Goal: Information Seeking & Learning: Learn about a topic

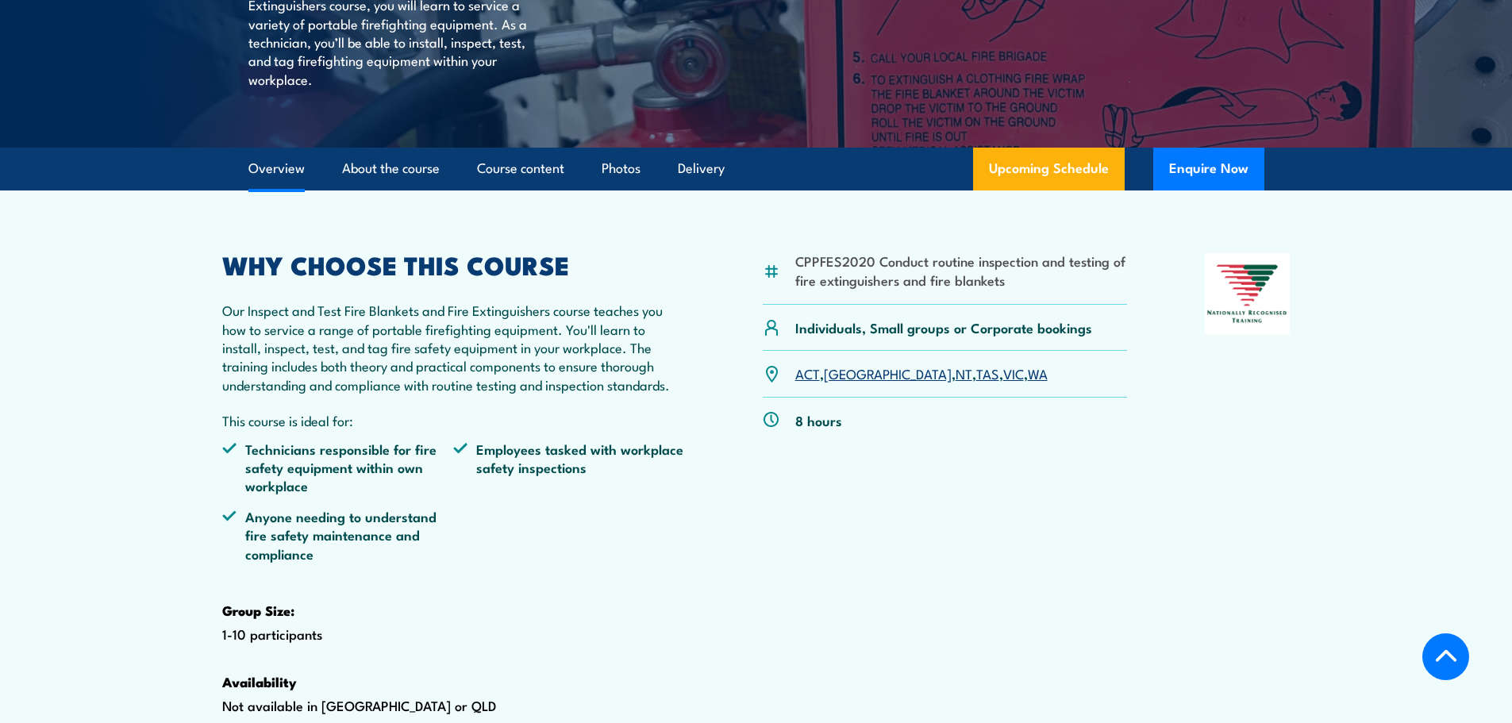
scroll to position [397, 0]
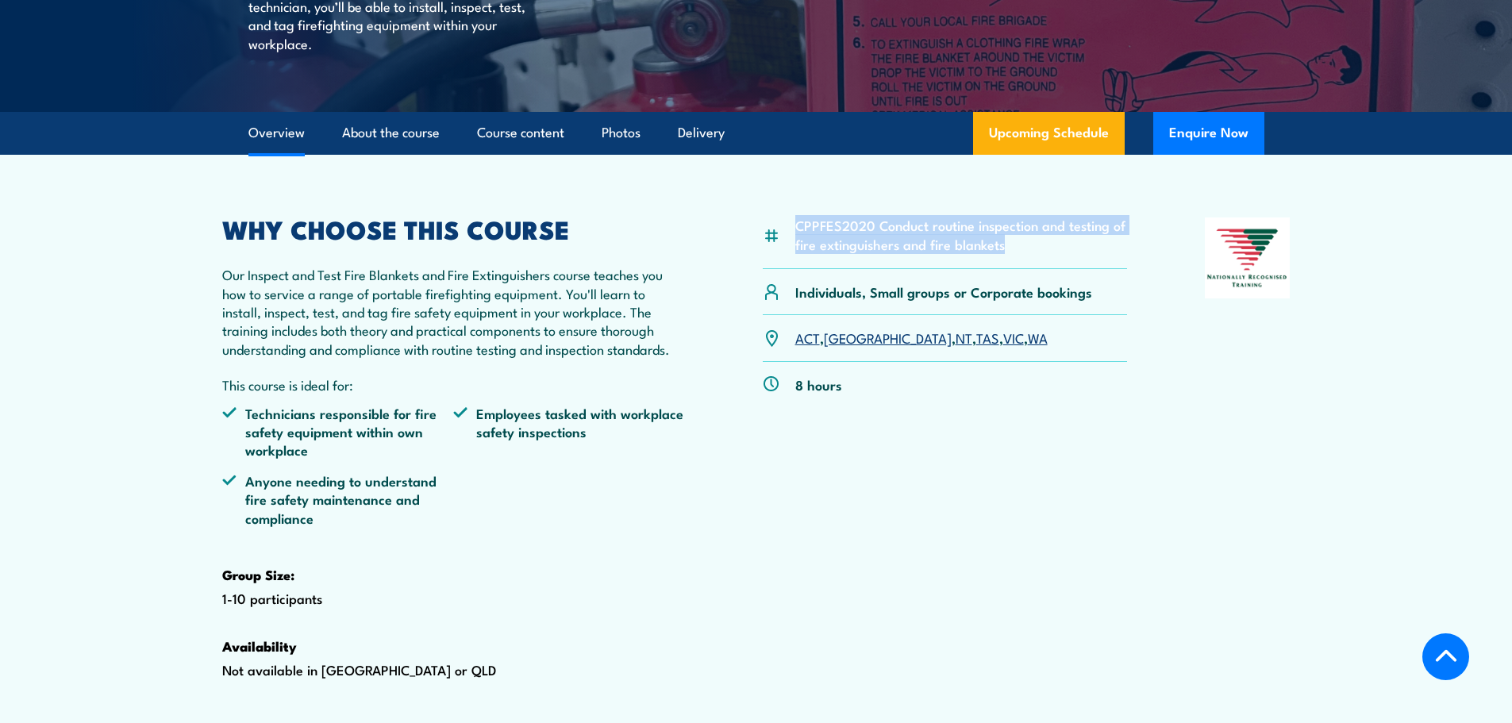
drag, startPoint x: 1015, startPoint y: 286, endPoint x: 793, endPoint y: 267, distance: 222.3
click at [793, 267] on div "CPPFES2020 Conduct routine inspection and testing of fire extinguishers and fir…" at bounding box center [945, 243] width 365 height 52
copy li "CPPFES2020 Conduct routine inspection and testing of fire extinguishers and fir…"
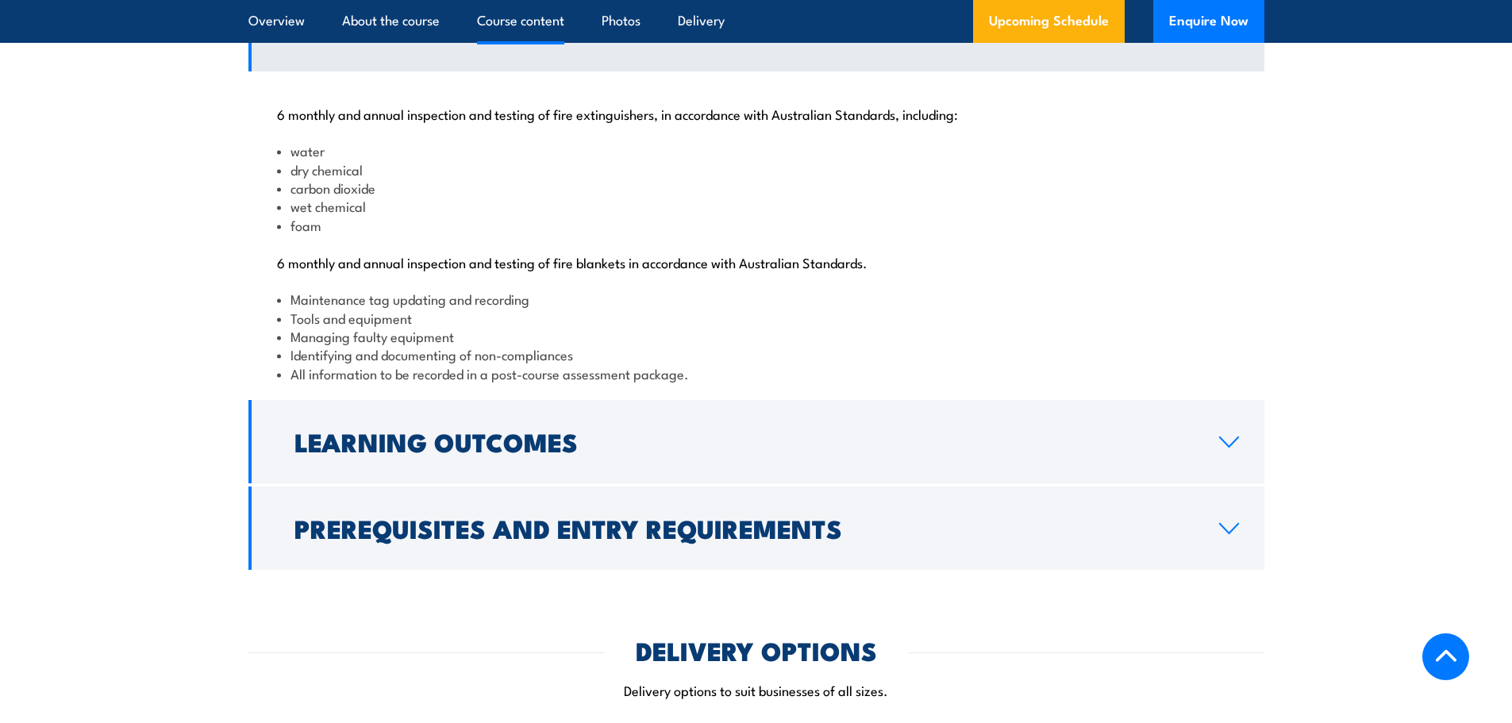
scroll to position [1746, 0]
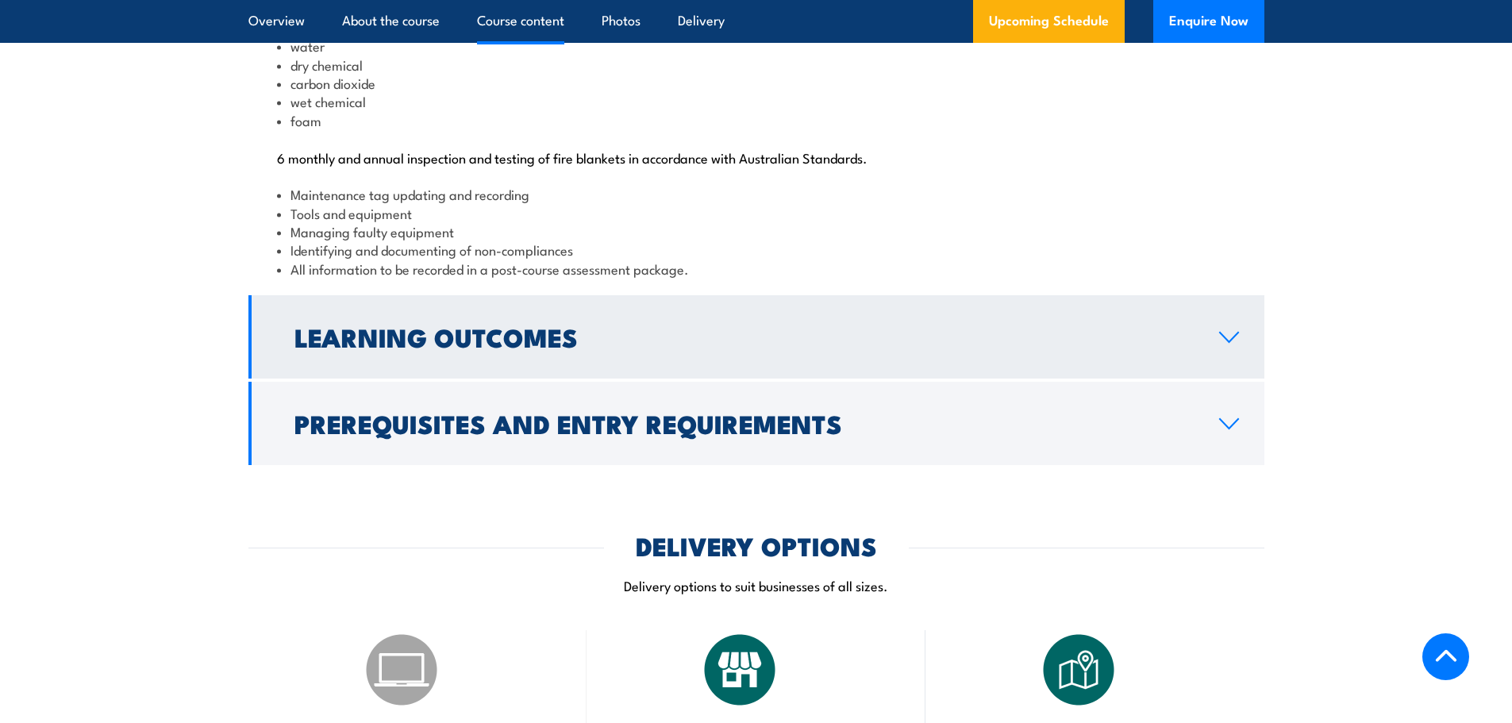
click at [357, 348] on h2 "Learning Outcomes" at bounding box center [743, 336] width 899 height 22
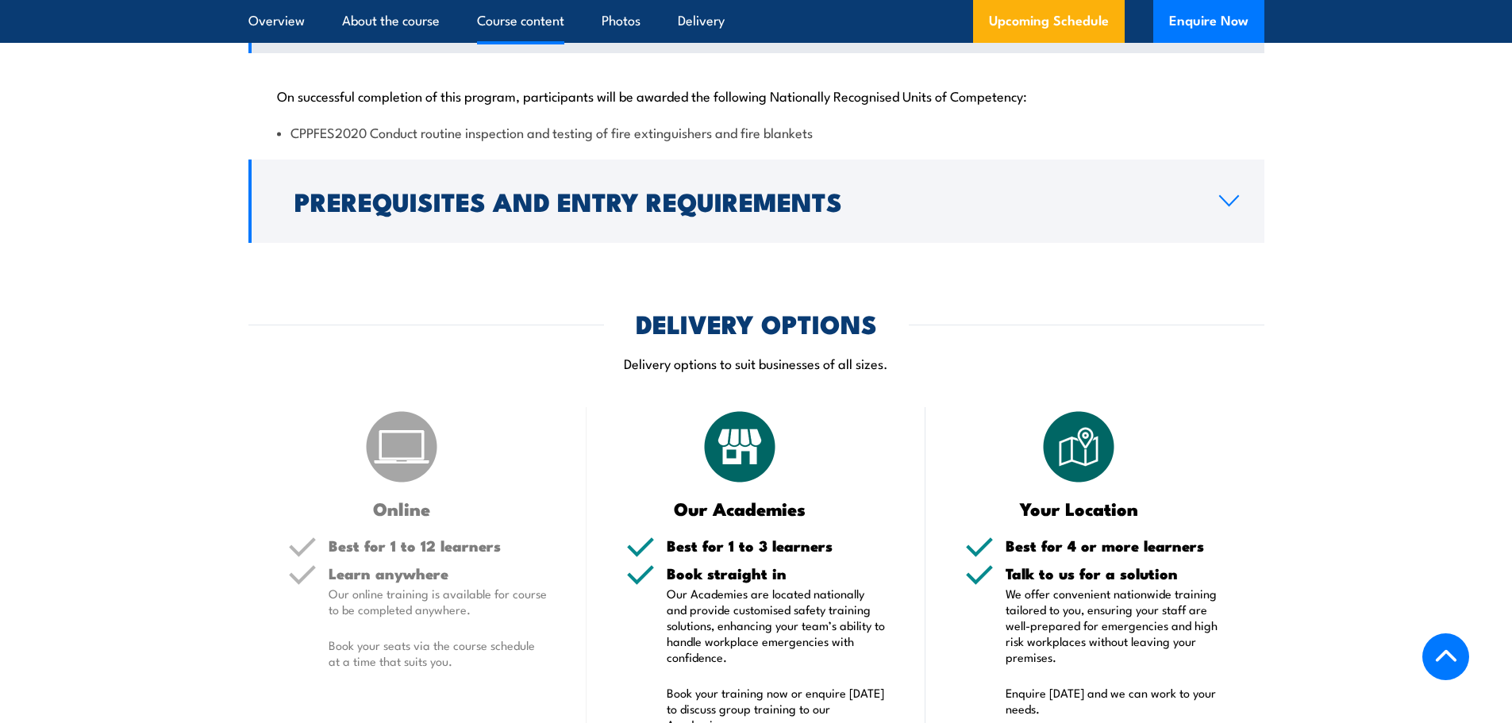
click at [186, 461] on section "DELIVERY OPTIONS Delivery options to suit businesses of all sizes. Online Best …" at bounding box center [756, 595] width 1512 height 566
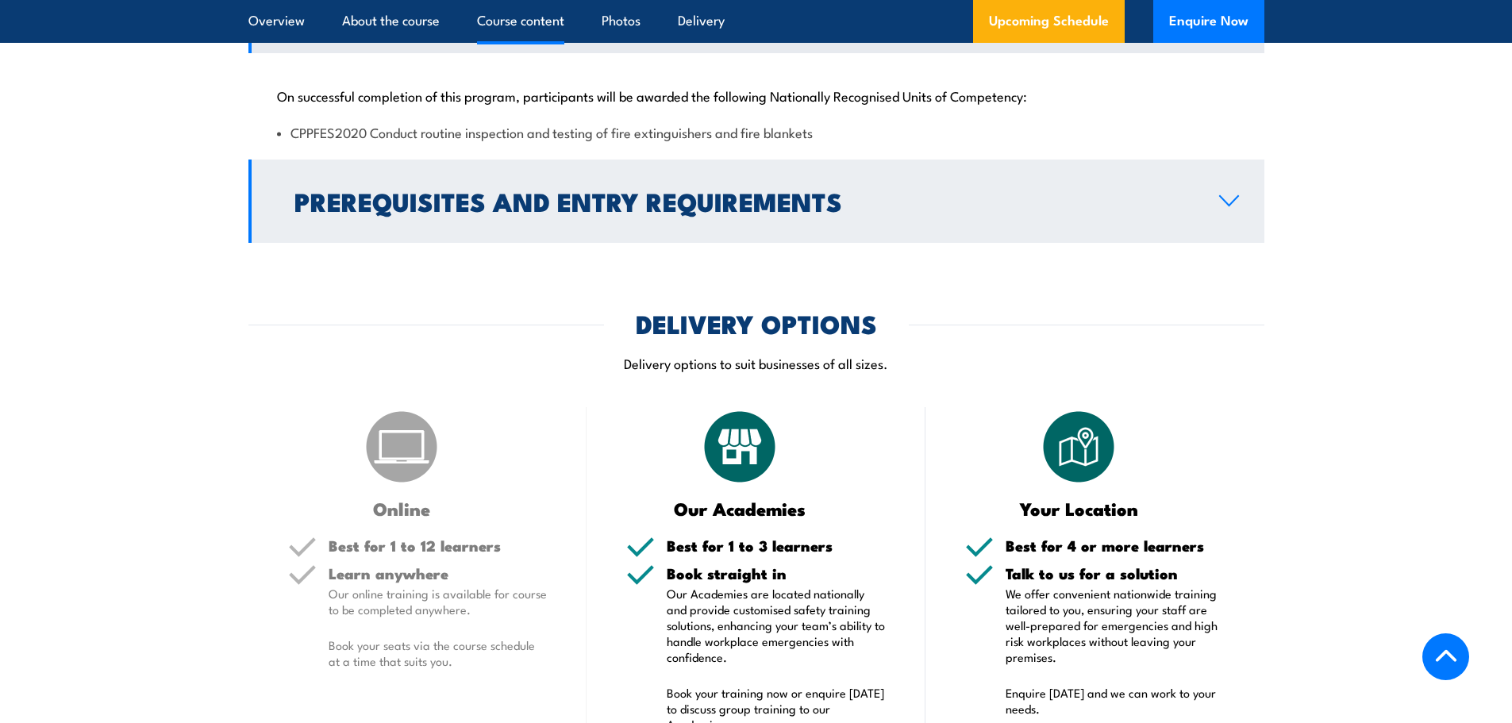
click at [353, 212] on h2 "Prerequisites and Entry Requirements" at bounding box center [743, 201] width 899 height 22
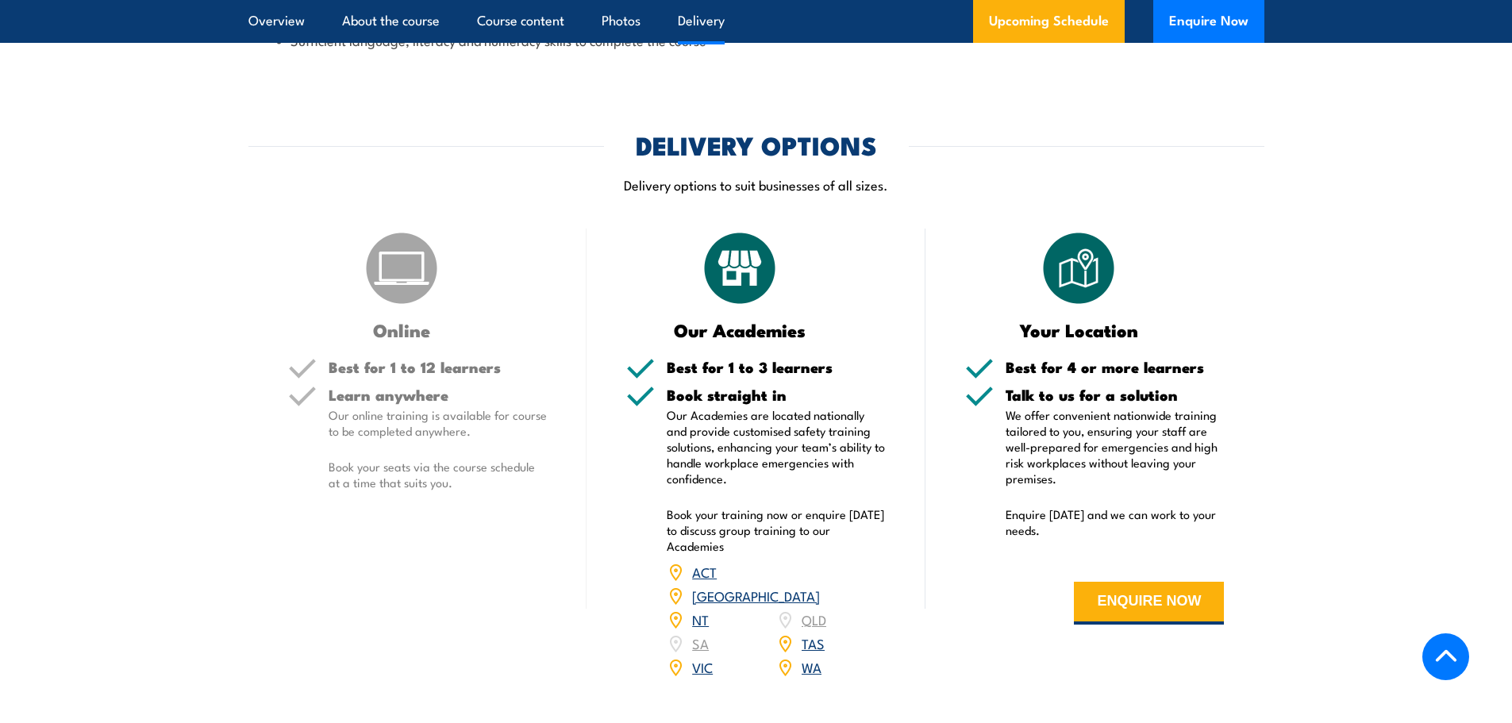
scroll to position [2142, 0]
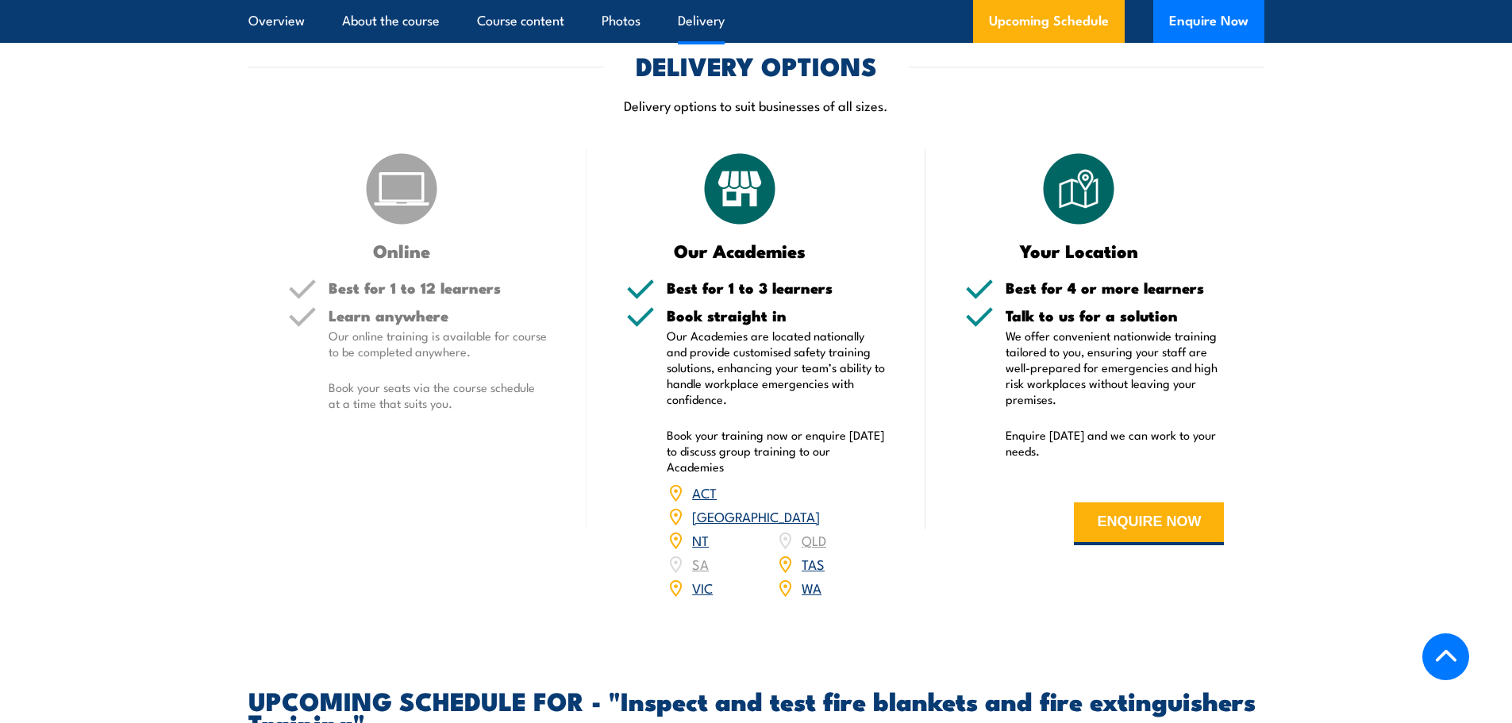
click at [703, 597] on link "VIC" at bounding box center [702, 587] width 21 height 19
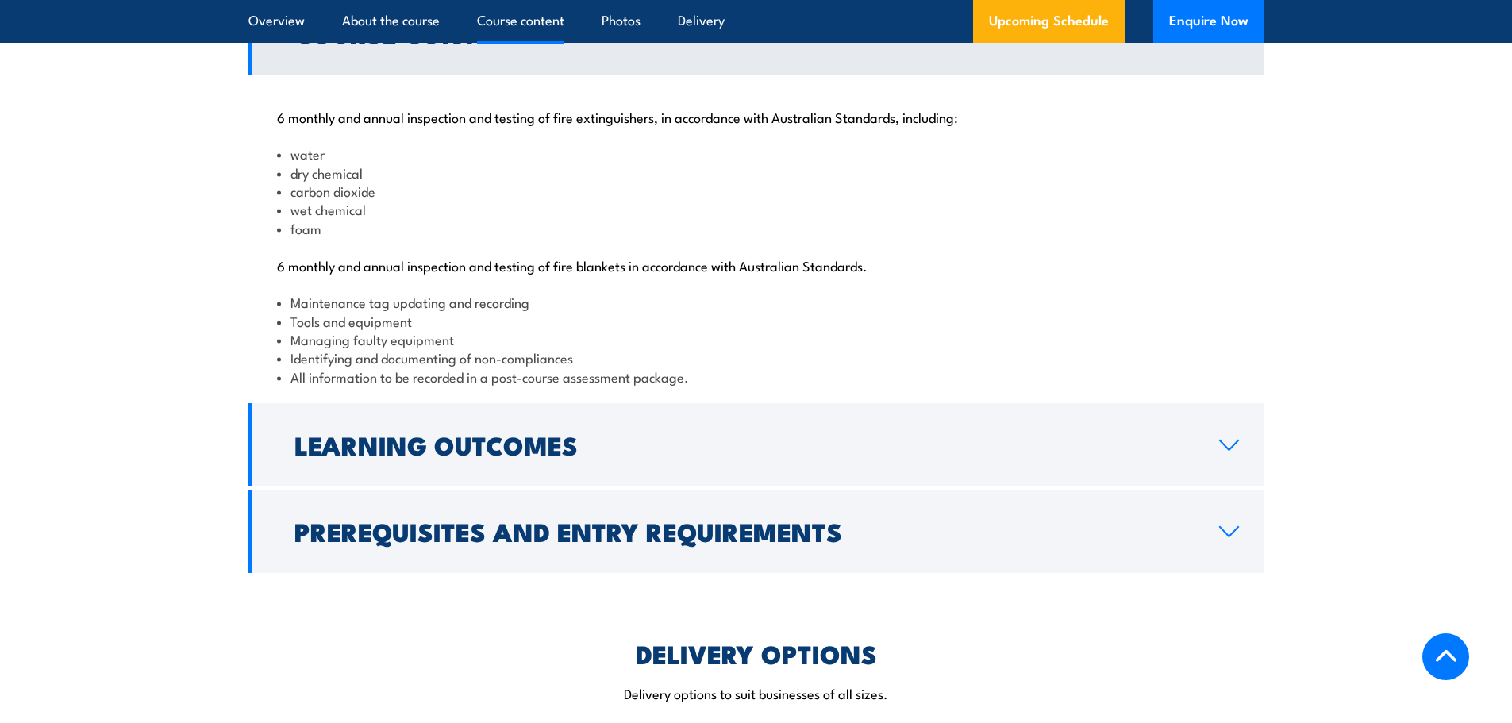
scroll to position [1666, 0]
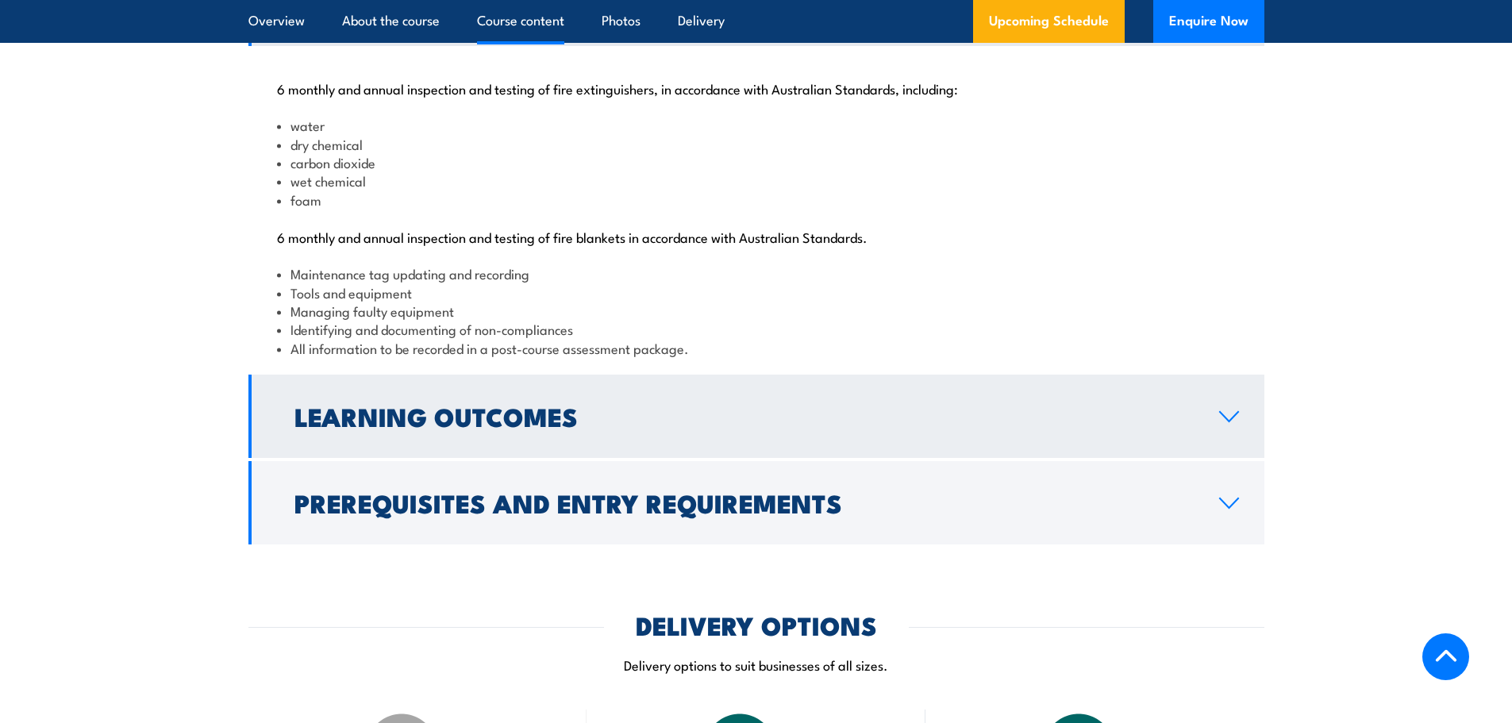
click at [379, 427] on h2 "Learning Outcomes" at bounding box center [743, 416] width 899 height 22
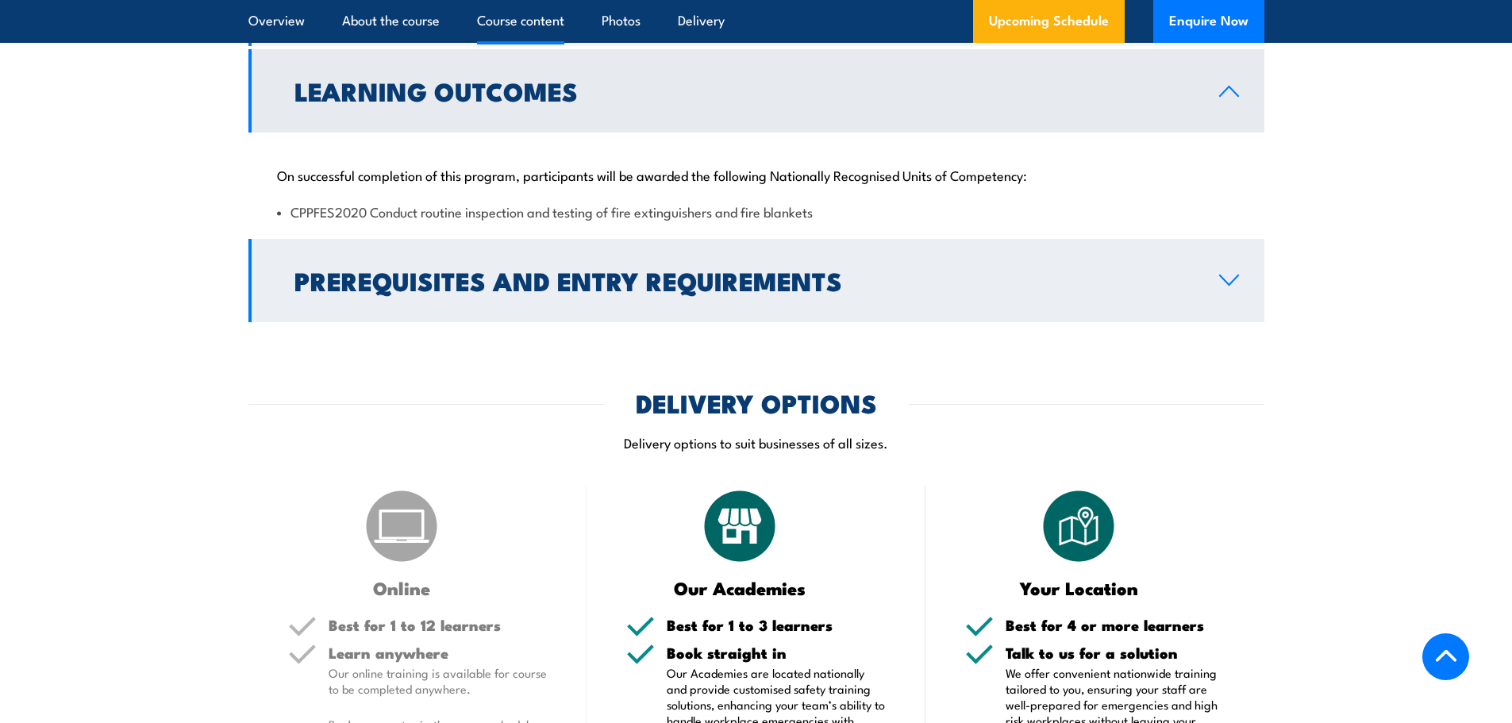
click at [311, 291] on h2 "Prerequisites and Entry Requirements" at bounding box center [743, 280] width 899 height 22
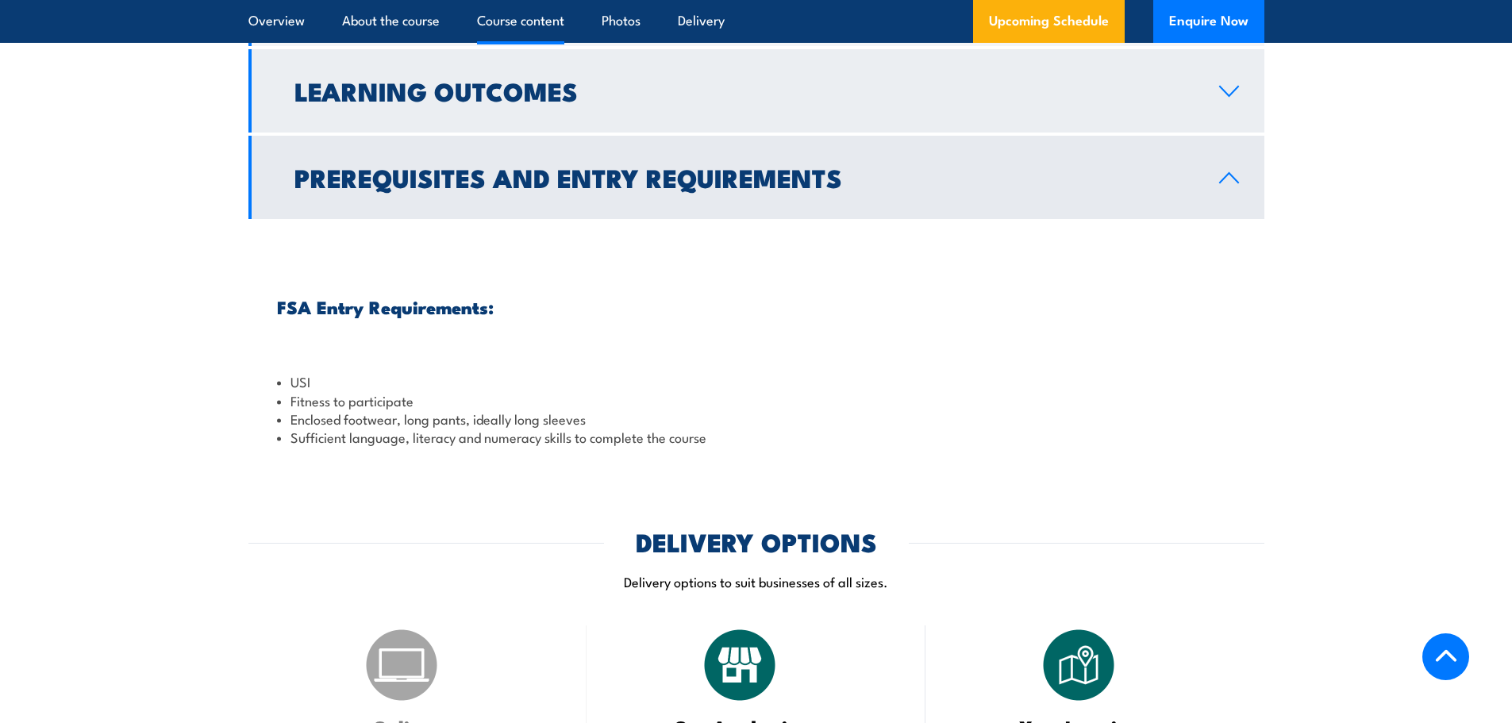
click at [426, 102] on h2 "Learning Outcomes" at bounding box center [743, 90] width 899 height 22
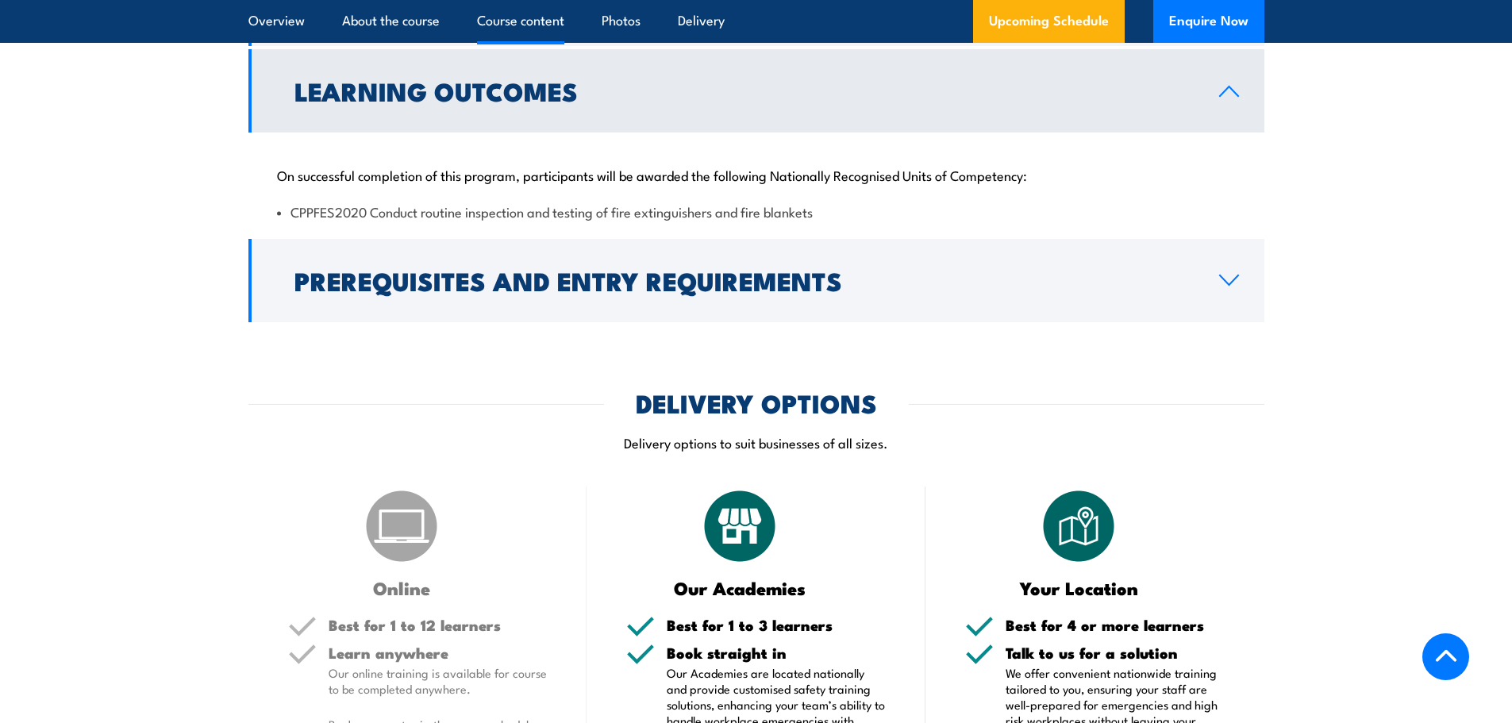
click at [175, 193] on section "Course Content 6 monthly and annual inspection and testing of fire extinguisher…" at bounding box center [756, 142] width 1512 height 359
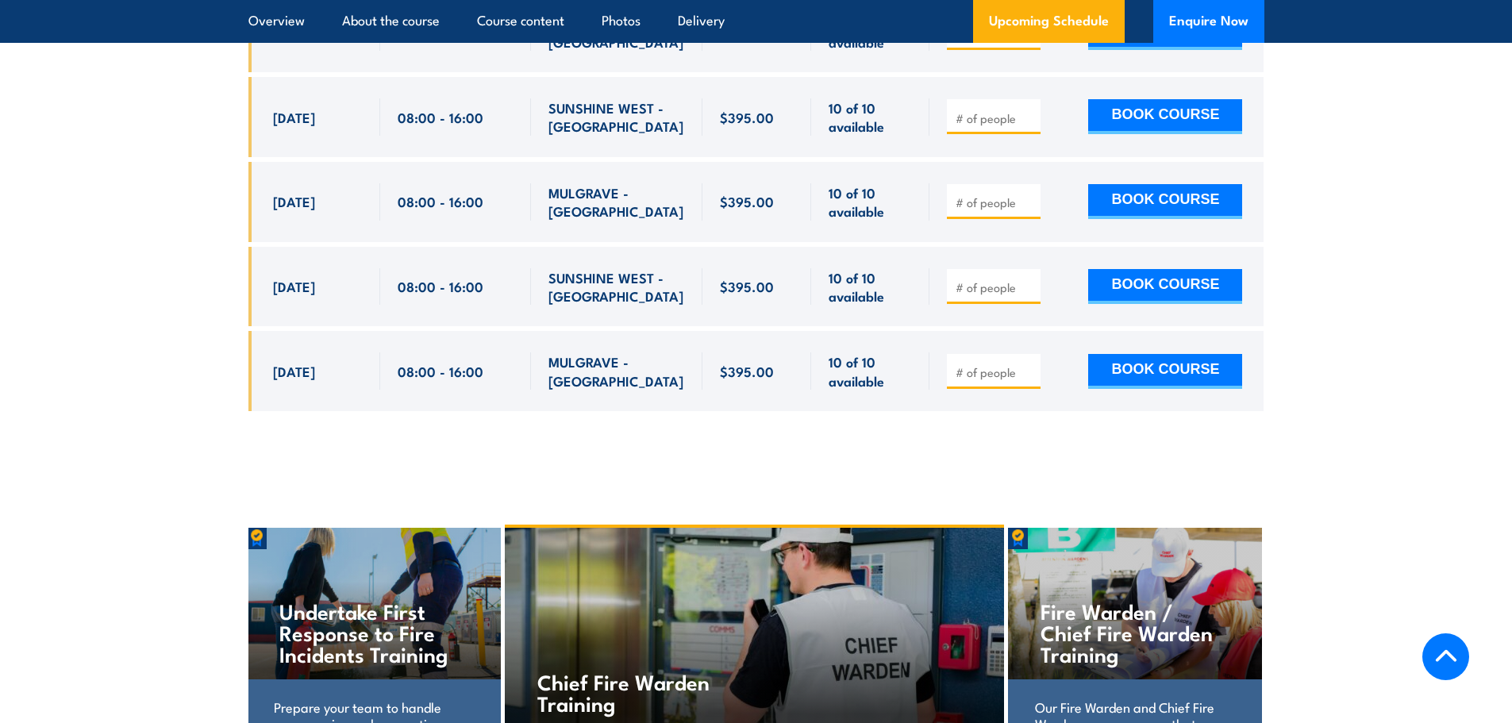
scroll to position [3277, 0]
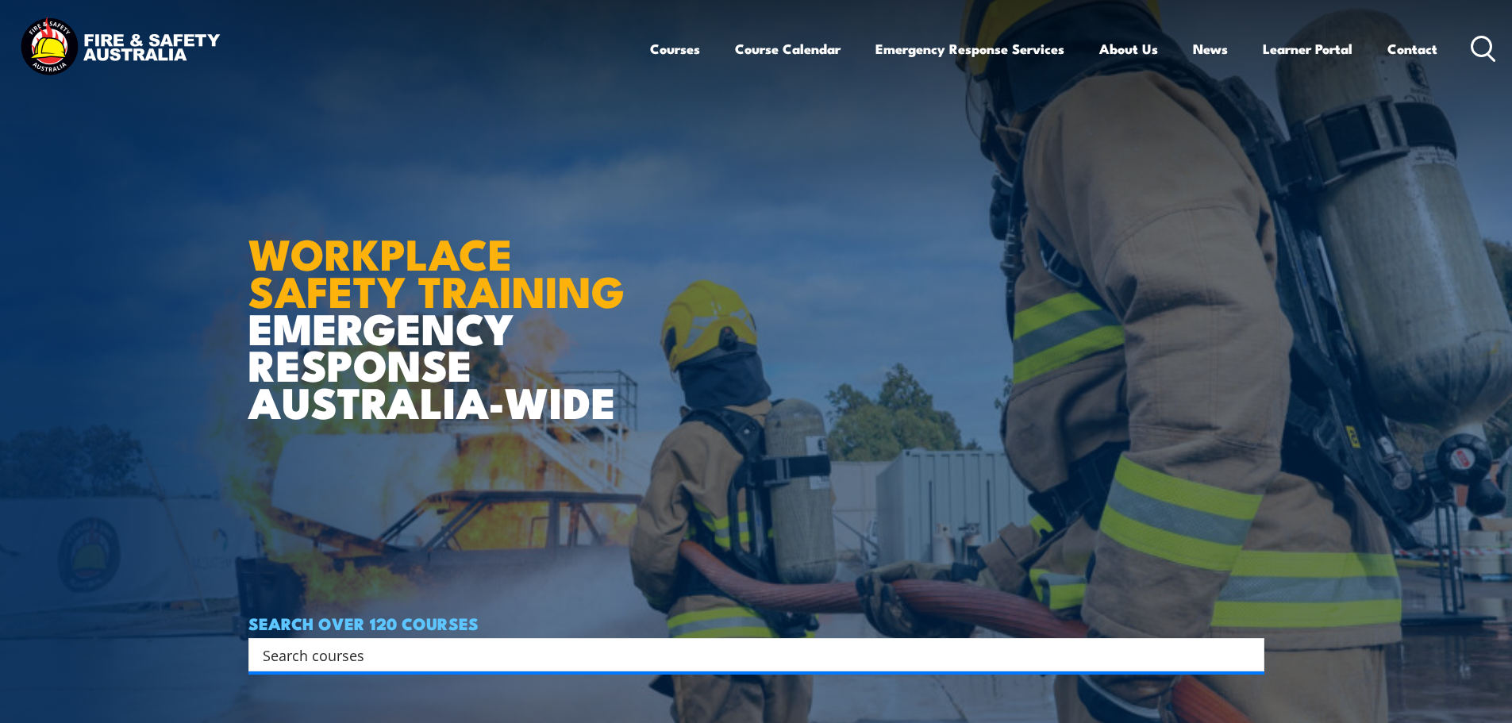
click at [171, 240] on img at bounding box center [756, 361] width 1512 height 723
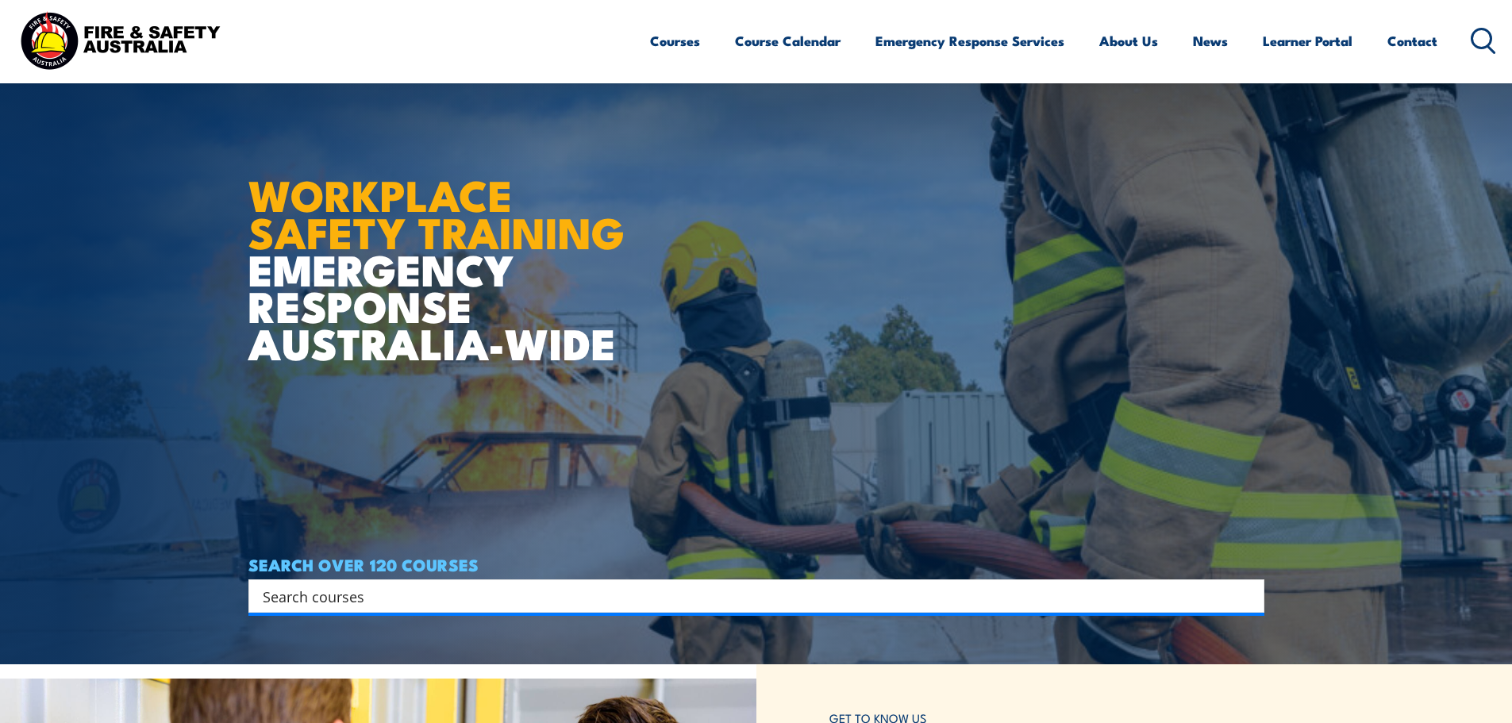
scroll to position [397, 0]
